Goal: Browse casually

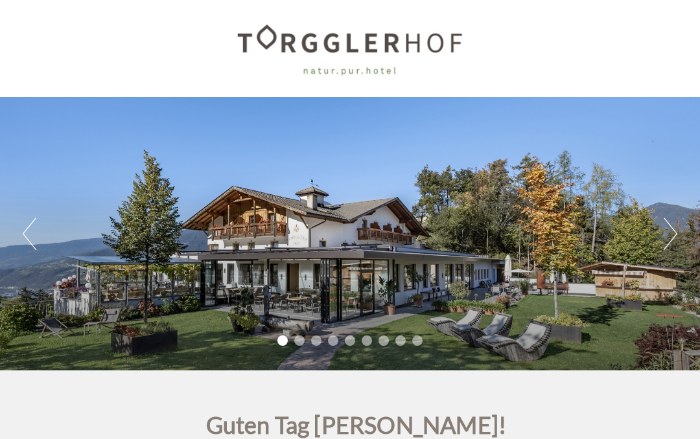
click at [672, 239] on button "Next" at bounding box center [670, 234] width 14 height 32
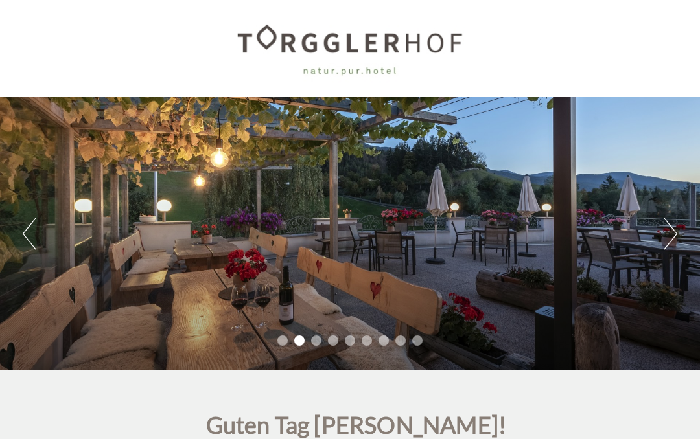
click at [673, 238] on button "Next" at bounding box center [670, 234] width 14 height 32
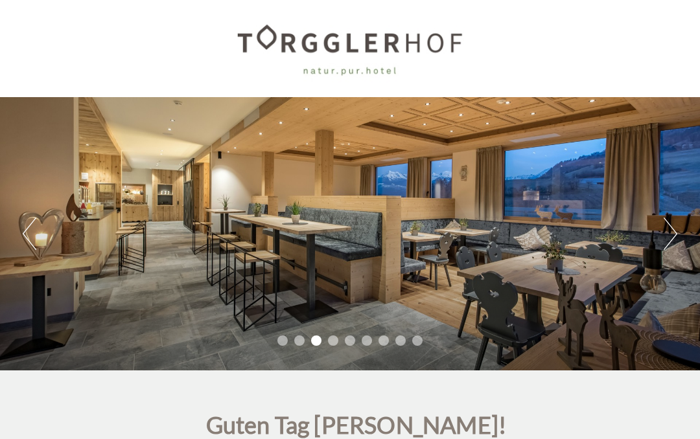
click at [675, 235] on button "Next" at bounding box center [670, 234] width 14 height 32
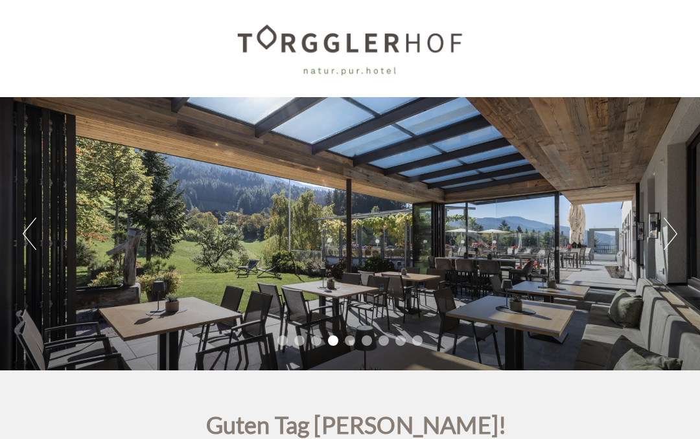
click at [674, 233] on button "Next" at bounding box center [670, 234] width 14 height 32
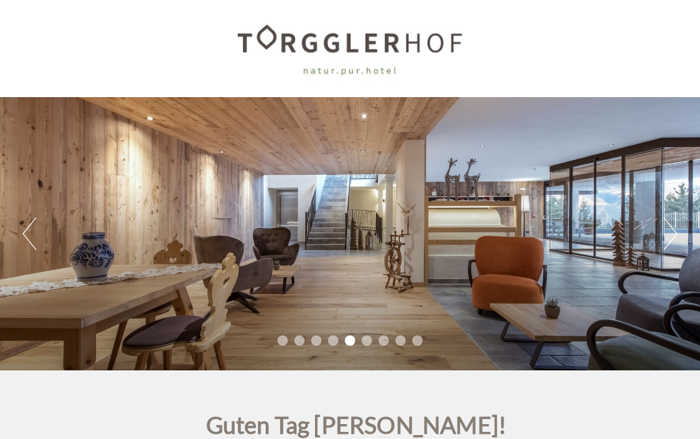
click at [672, 231] on button "Next" at bounding box center [670, 234] width 14 height 32
click at [673, 227] on button "Next" at bounding box center [670, 234] width 14 height 32
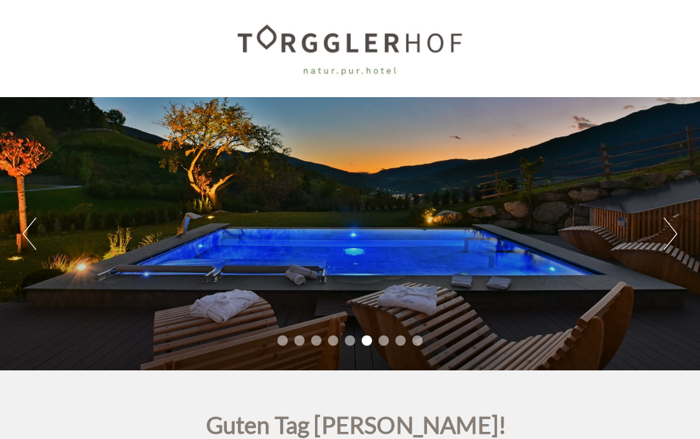
click at [674, 232] on button "Next" at bounding box center [670, 234] width 14 height 32
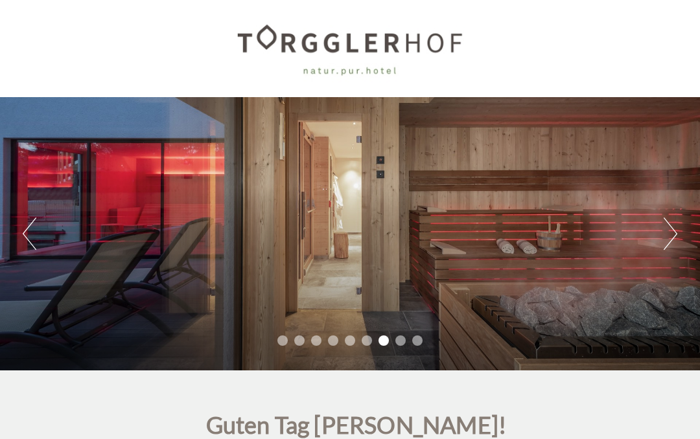
click at [674, 232] on button "Next" at bounding box center [670, 234] width 14 height 32
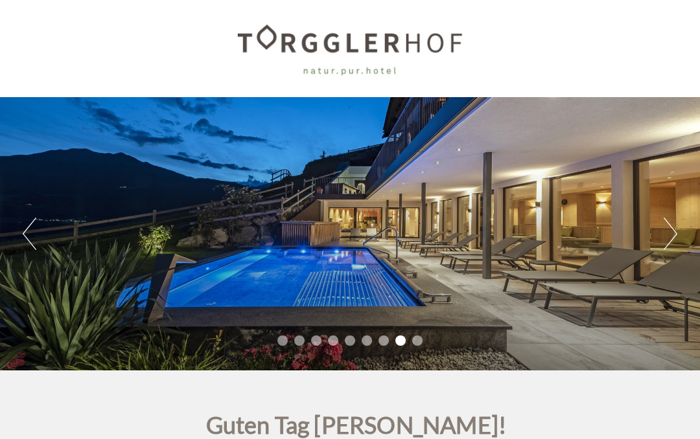
click at [33, 249] on button "Previous" at bounding box center [30, 234] width 14 height 32
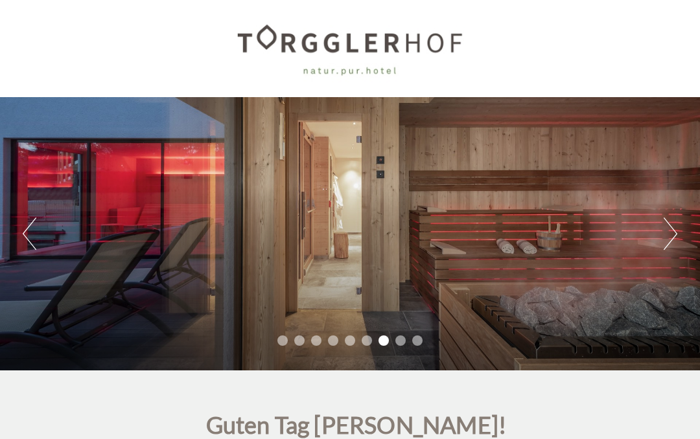
click at [671, 241] on button "Next" at bounding box center [670, 234] width 14 height 32
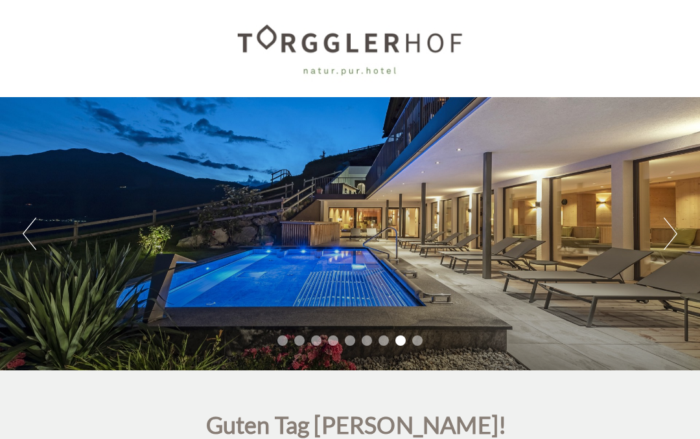
click at [674, 237] on button "Next" at bounding box center [670, 234] width 14 height 32
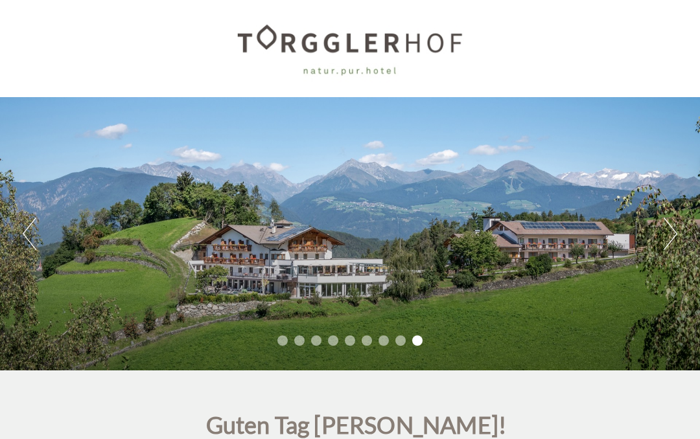
click at [674, 236] on button "Next" at bounding box center [670, 234] width 14 height 32
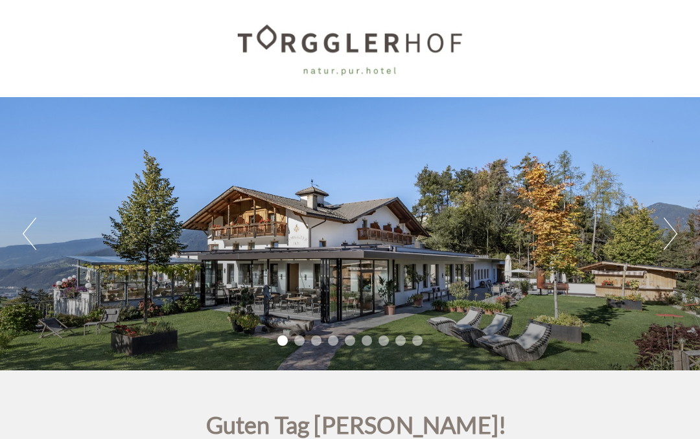
click at [674, 237] on button "Next" at bounding box center [670, 234] width 14 height 32
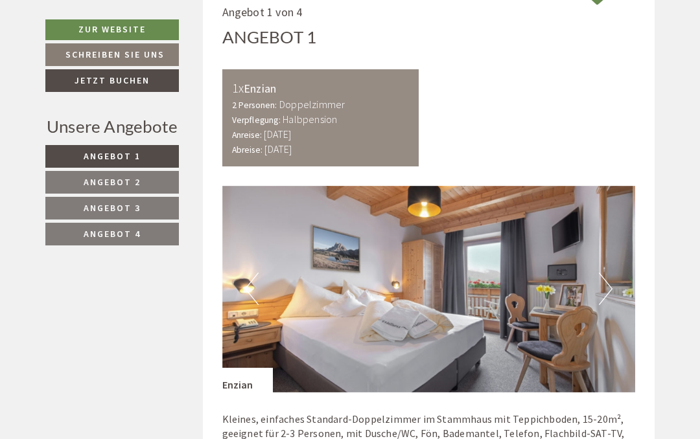
scroll to position [591, 0]
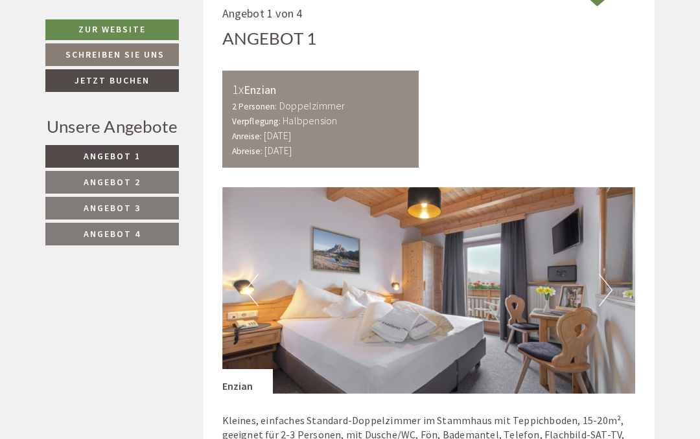
click at [603, 292] on button "Next" at bounding box center [606, 290] width 14 height 32
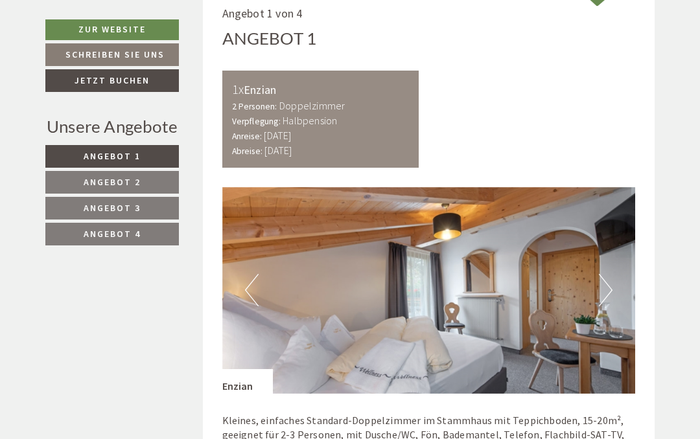
click at [614, 287] on img at bounding box center [428, 290] width 413 height 207
click at [616, 282] on img at bounding box center [428, 290] width 413 height 207
click at [607, 283] on button "Next" at bounding box center [606, 290] width 14 height 32
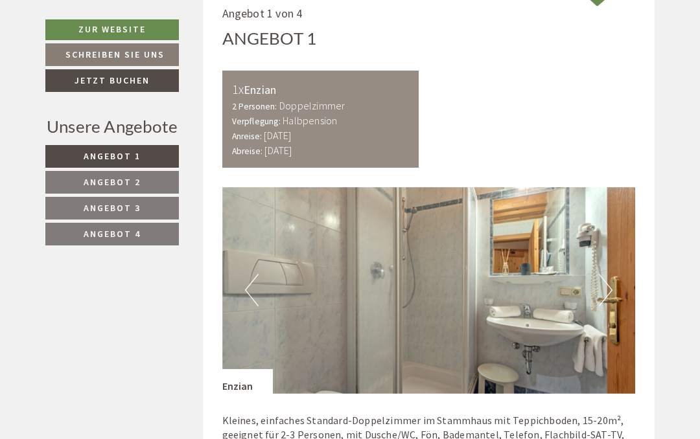
click at [612, 274] on button "Next" at bounding box center [606, 290] width 14 height 32
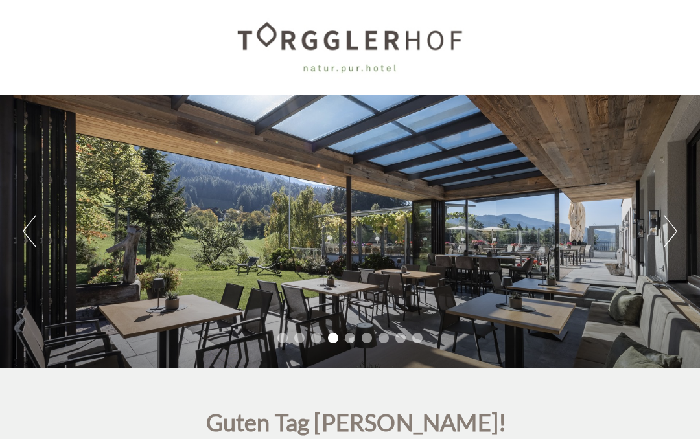
scroll to position [0, 0]
